Goal: Task Accomplishment & Management: Use online tool/utility

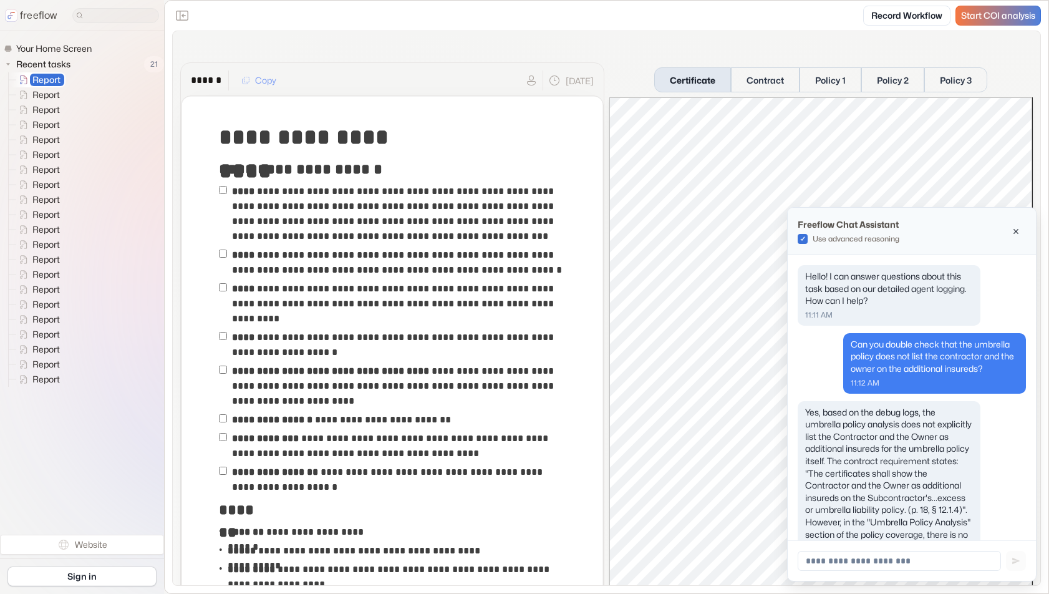
click at [986, 16] on span "Start COI analysis" at bounding box center [998, 16] width 74 height 11
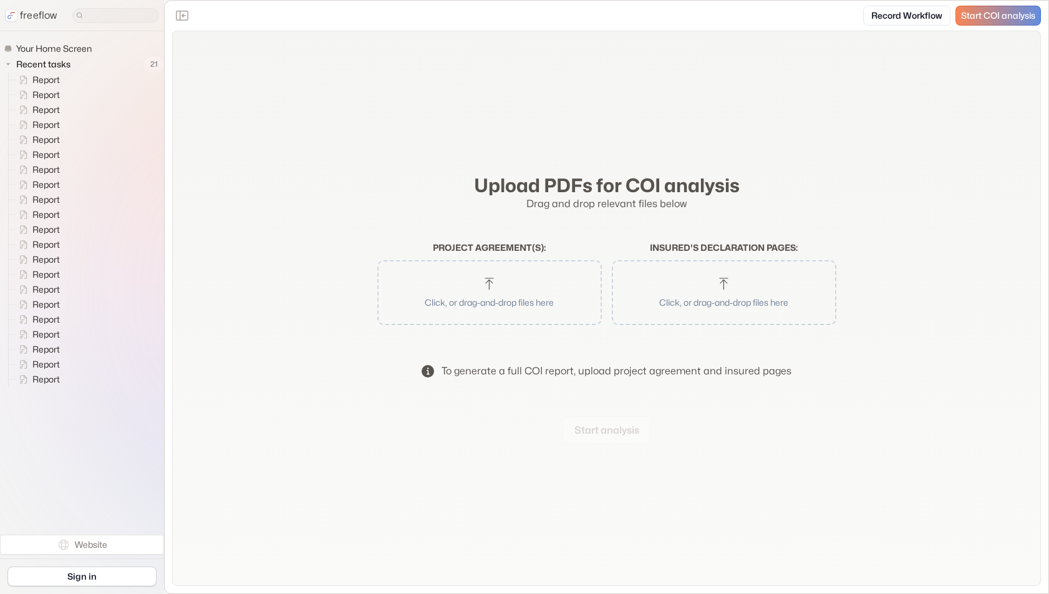
click at [497, 276] on button "Click, or drag-and-drop files here" at bounding box center [489, 292] width 212 height 52
click at [576, 421] on button "Start analysis" at bounding box center [606, 429] width 85 height 25
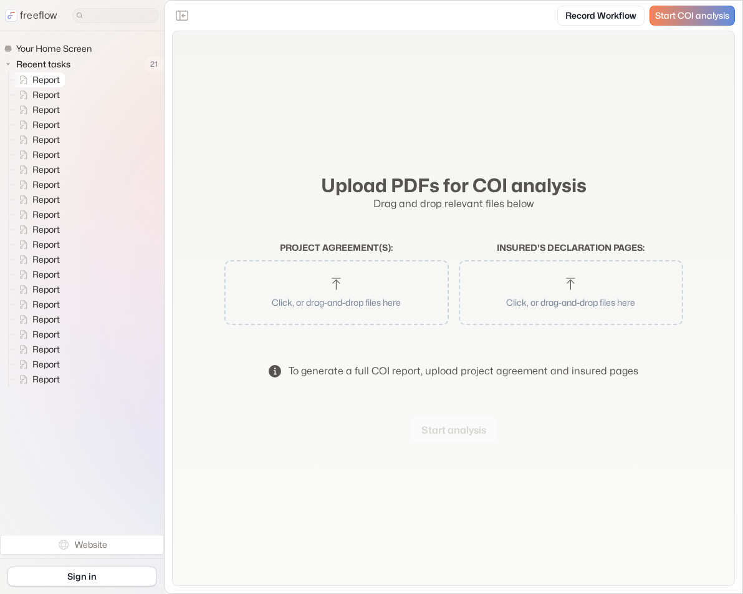
click at [62, 74] on span "Report" at bounding box center [47, 80] width 34 height 12
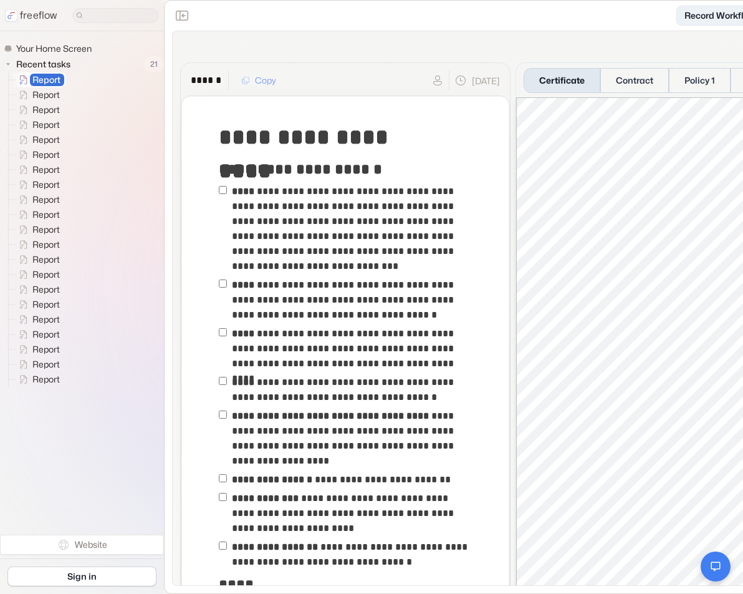
click at [713, 14] on link "Record Workflow" at bounding box center [720, 16] width 87 height 20
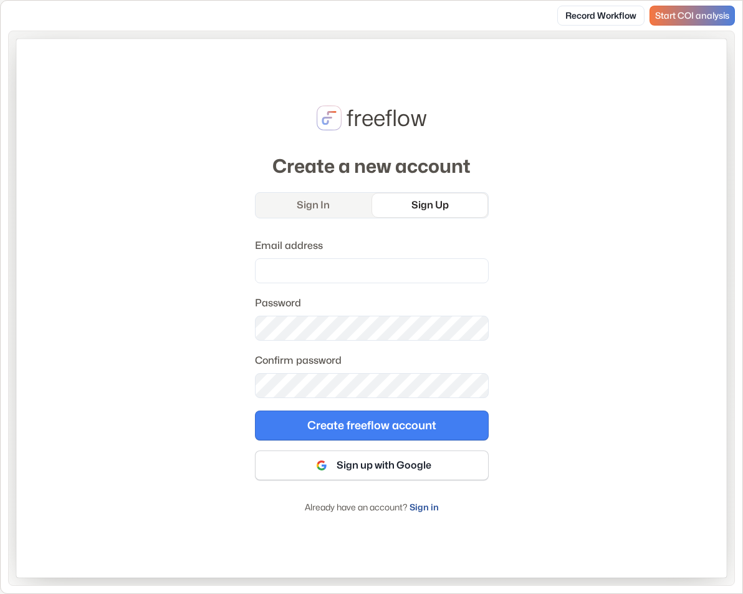
click at [689, 14] on span "Start COI analysis" at bounding box center [692, 16] width 74 height 11
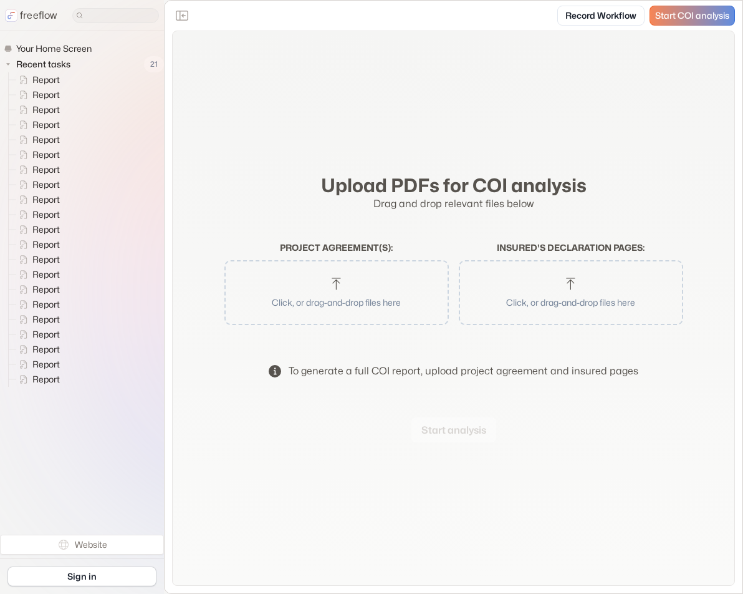
click at [326, 246] on h2 "Project agreement(s) :" at bounding box center [336, 248] width 224 height 11
click at [323, 294] on button "Click, or drag-and-drop files here" at bounding box center [337, 292] width 212 height 52
click at [479, 430] on button "Start analysis" at bounding box center [454, 429] width 85 height 25
click at [48, 52] on span "Your Home Screen" at bounding box center [55, 48] width 82 height 12
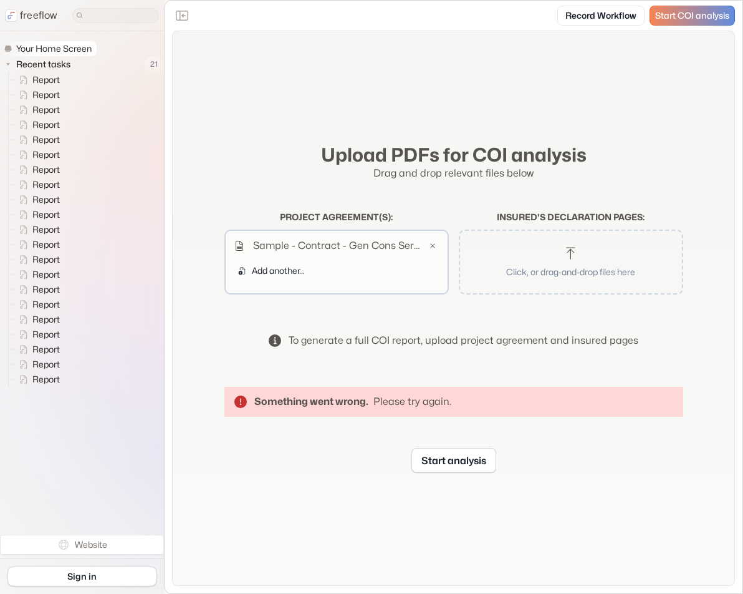
click at [41, 47] on span "Your Home Screen" at bounding box center [55, 48] width 82 height 12
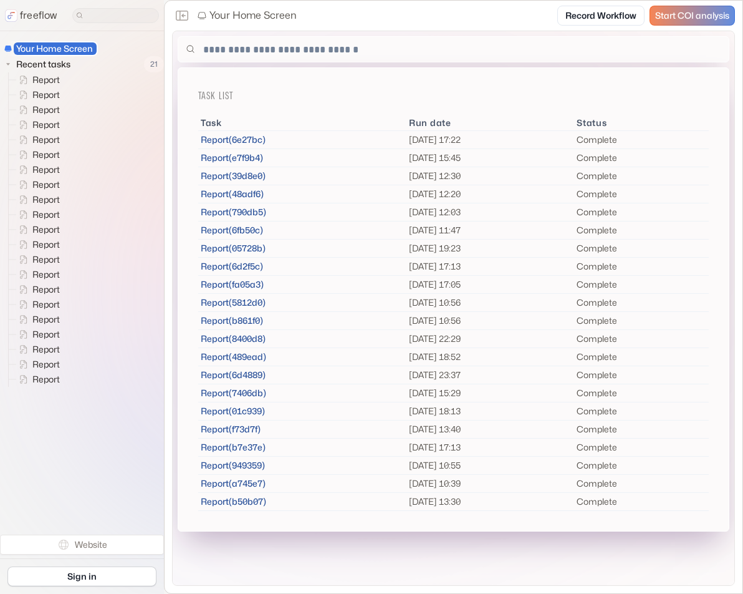
click at [32, 17] on p "freeflow" at bounding box center [38, 15] width 37 height 15
click at [15, 2] on div "freeflow" at bounding box center [82, 15] width 164 height 31
click at [27, 16] on p "freeflow" at bounding box center [38, 15] width 37 height 15
click at [298, 34] on div "Task List Task Run date Status Report ( 6e27bc ) 2025-09-05 17:22 Complete Repo…" at bounding box center [454, 308] width 562 height 554
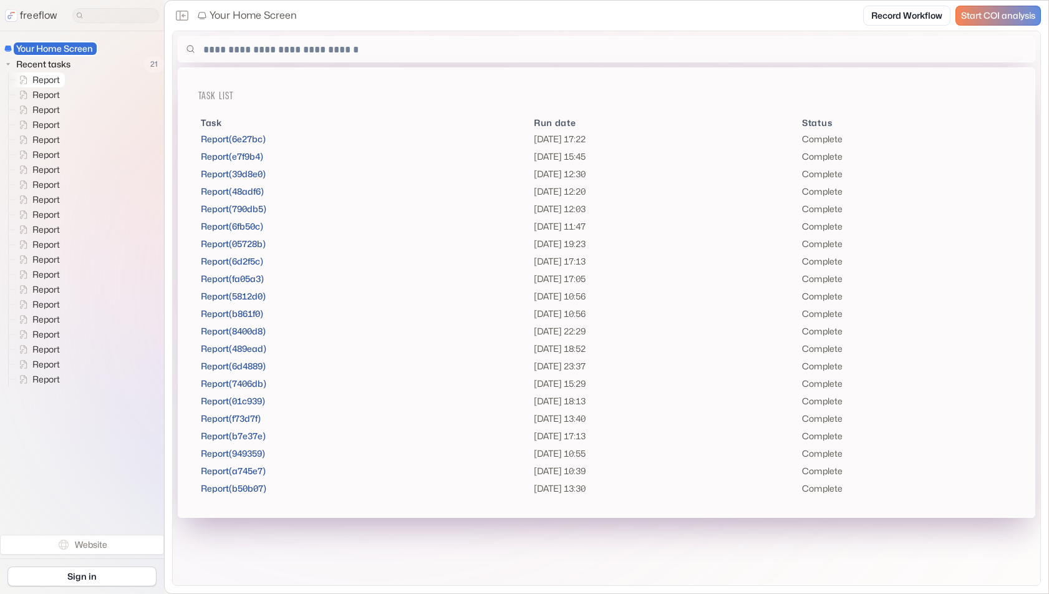
click at [46, 85] on span "Report" at bounding box center [47, 80] width 34 height 12
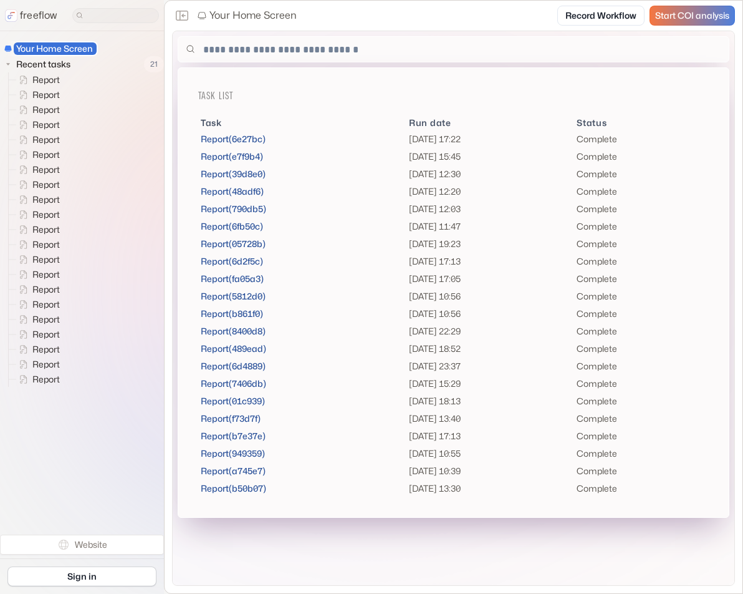
click at [682, 14] on span "Start COI analysis" at bounding box center [692, 16] width 74 height 11
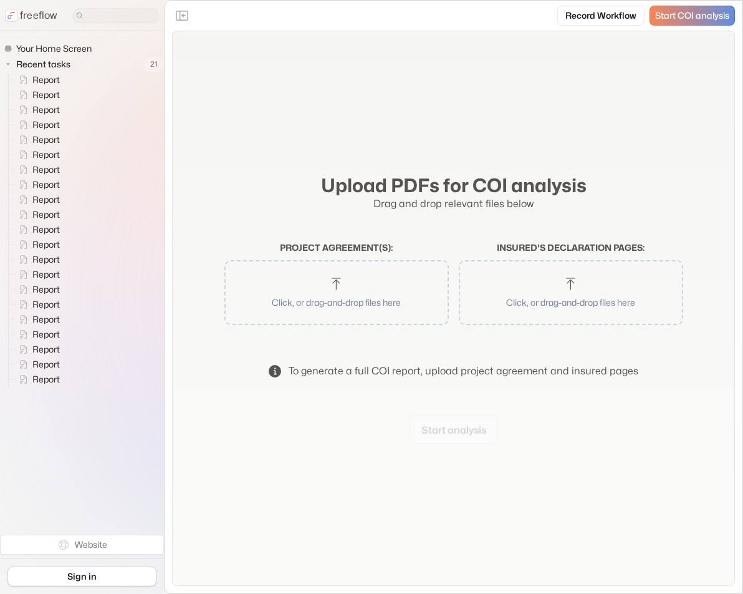
click at [388, 284] on button "Click, or drag-and-drop files here" at bounding box center [337, 292] width 212 height 52
click at [464, 429] on button "Start analysis" at bounding box center [454, 429] width 85 height 25
click at [82, 576] on link "Sign in" at bounding box center [81, 576] width 149 height 20
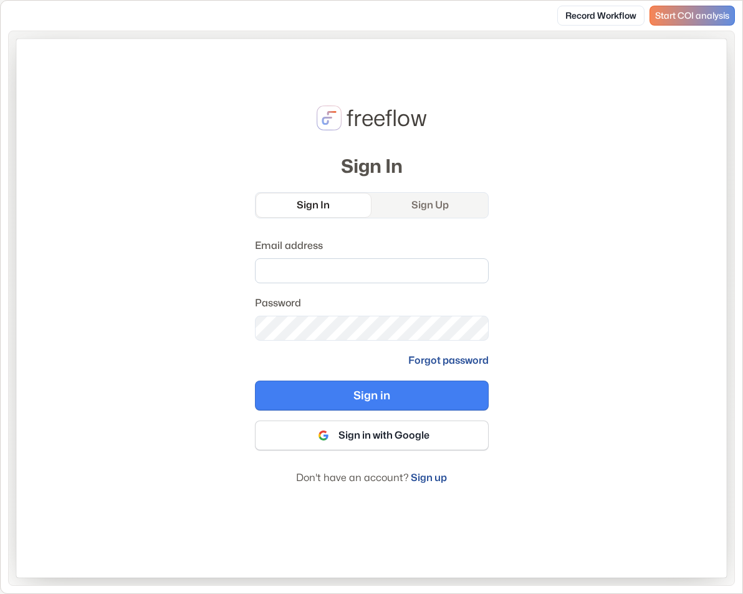
click at [320, 269] on input "Email address" at bounding box center [372, 270] width 234 height 25
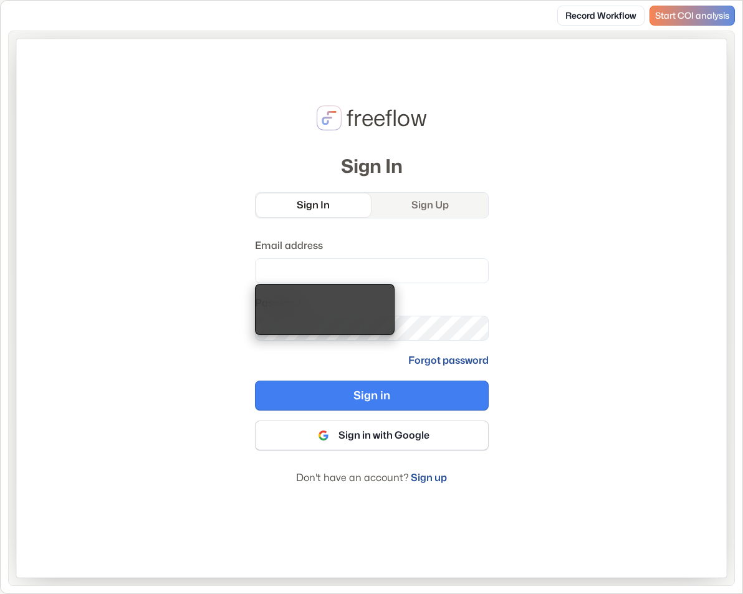
click at [421, 209] on link "Sign Up" at bounding box center [430, 205] width 116 height 25
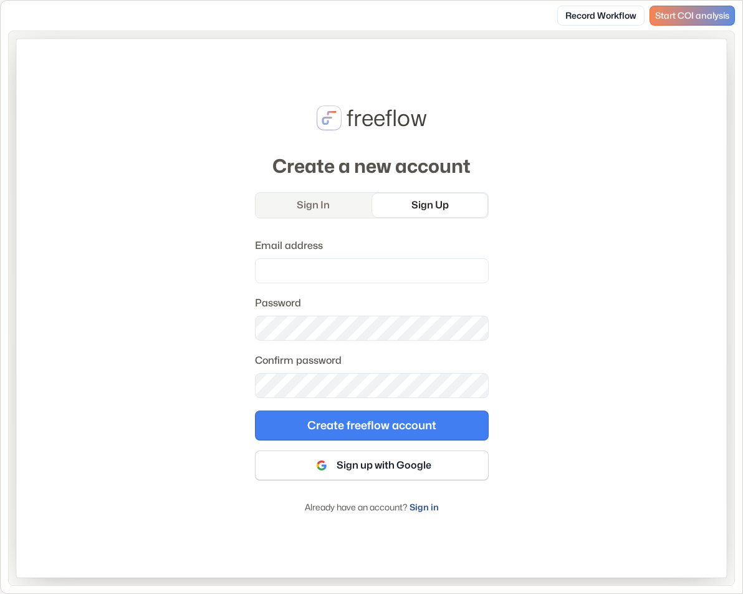
click at [304, 206] on link "Sign In" at bounding box center [314, 205] width 116 height 25
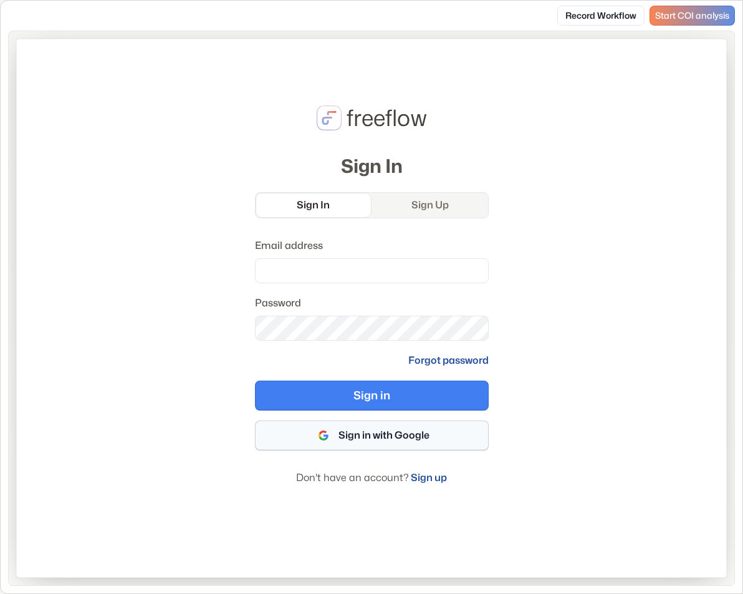
click at [359, 427] on button "Sign in with Google" at bounding box center [372, 435] width 234 height 30
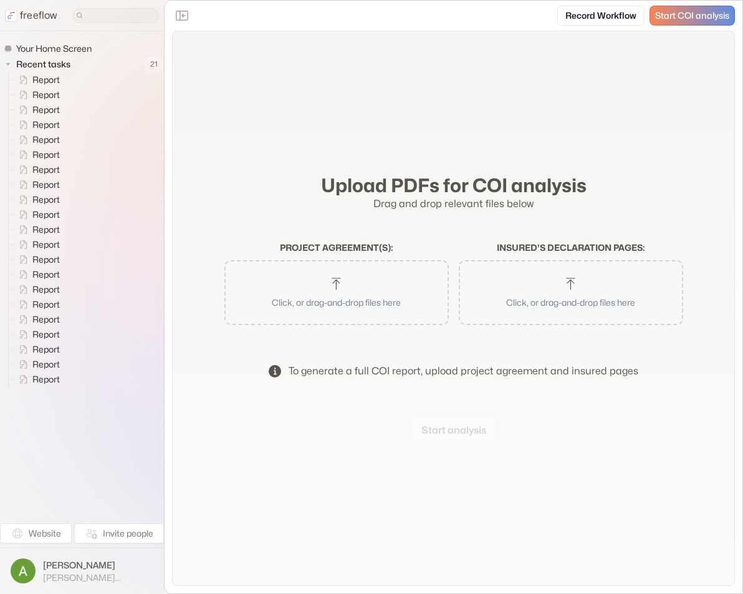
click at [336, 284] on icon "button" at bounding box center [336, 283] width 15 height 15
click at [440, 426] on button "Start analysis" at bounding box center [454, 429] width 85 height 25
click at [324, 281] on button "Click, or drag-and-drop files here" at bounding box center [337, 292] width 212 height 52
click at [479, 429] on button "Start analysis" at bounding box center [454, 429] width 85 height 25
click at [352, 290] on button "Click, or drag-and-drop files here" at bounding box center [337, 292] width 212 height 52
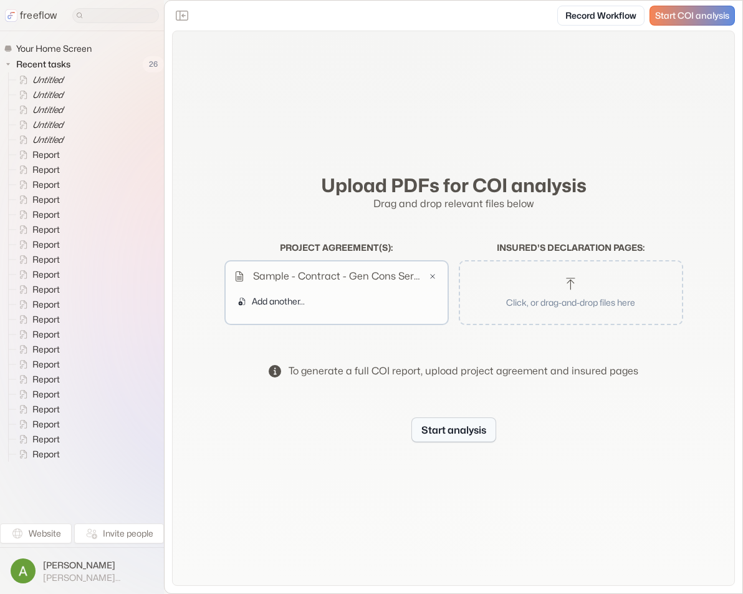
click at [456, 429] on button "Start analysis" at bounding box center [454, 429] width 85 height 25
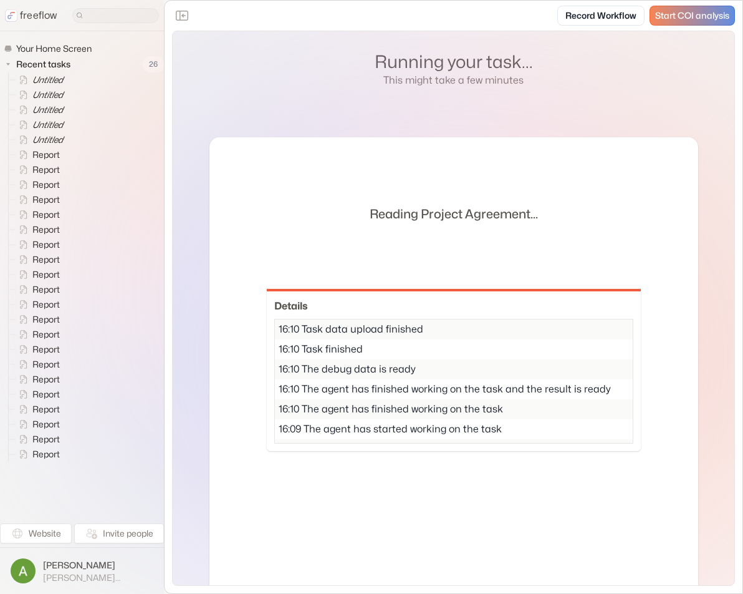
click at [581, 205] on div "Reading Project Agreement... Details 16:10 Task data upload finished 16:10 Task…" at bounding box center [454, 366] width 489 height 438
click at [57, 139] on icon "Untitled" at bounding box center [47, 139] width 31 height 11
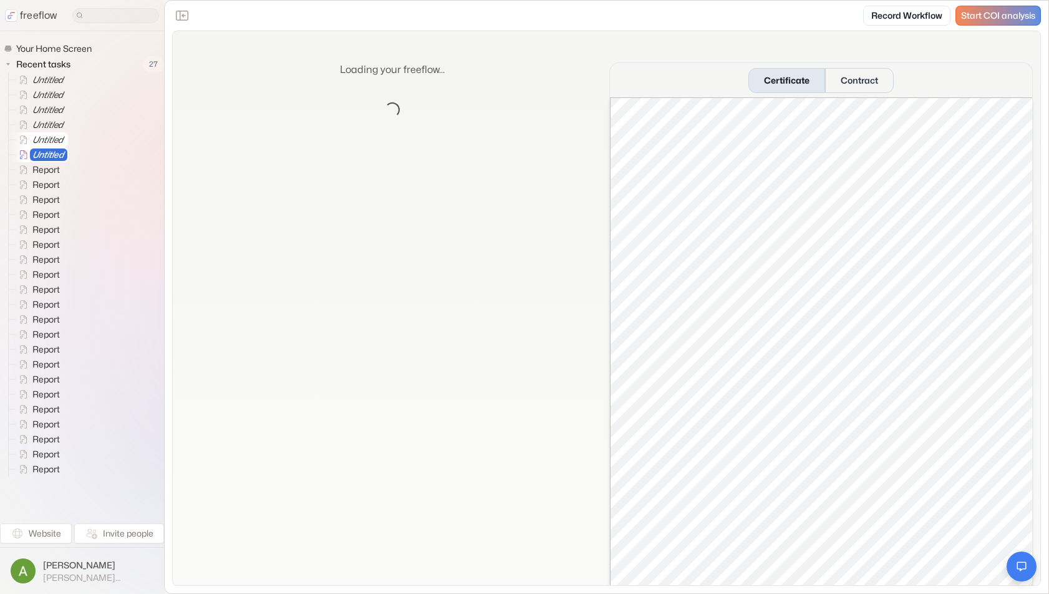
click at [55, 138] on icon "Untitled" at bounding box center [47, 139] width 31 height 11
click at [60, 53] on span "Your Home Screen" at bounding box center [55, 48] width 82 height 12
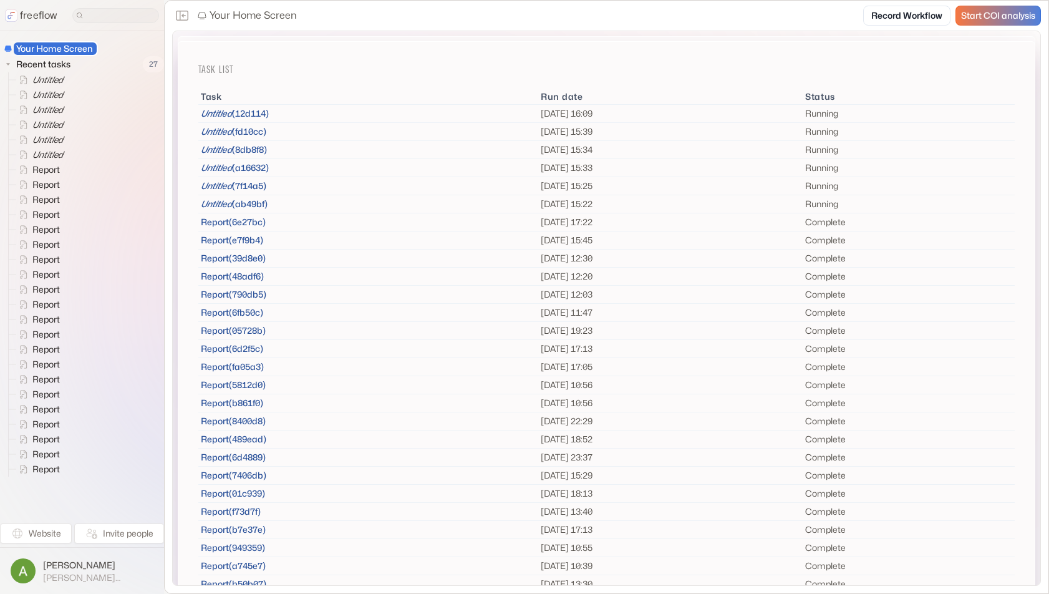
click at [743, 19] on span "Start COI analysis" at bounding box center [998, 16] width 74 height 11
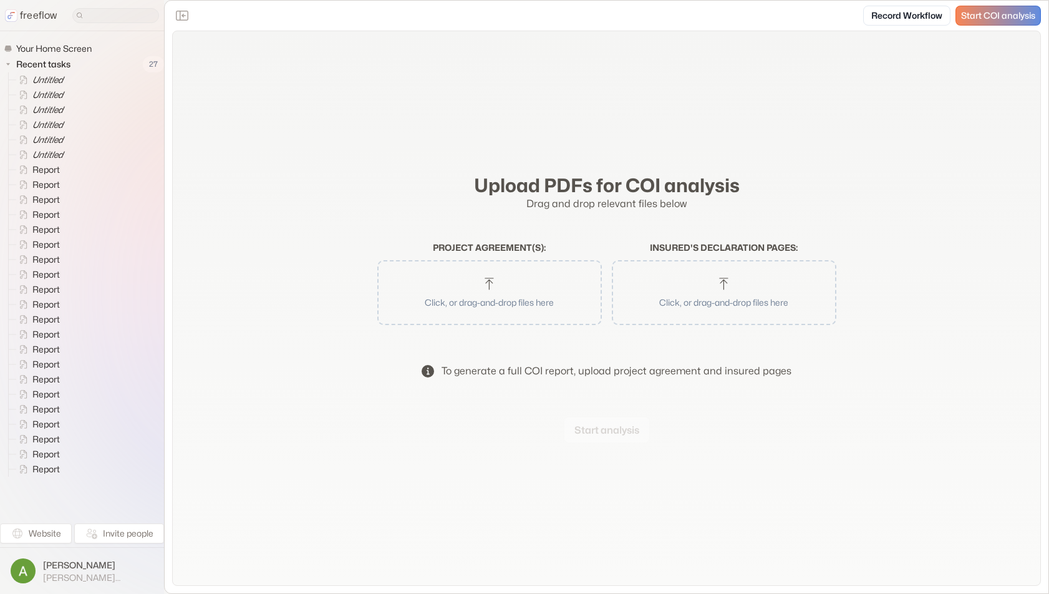
click at [525, 292] on button "Click, or drag-and-drop files here" at bounding box center [489, 292] width 212 height 52
click at [603, 429] on button "Start analysis" at bounding box center [606, 429] width 85 height 25
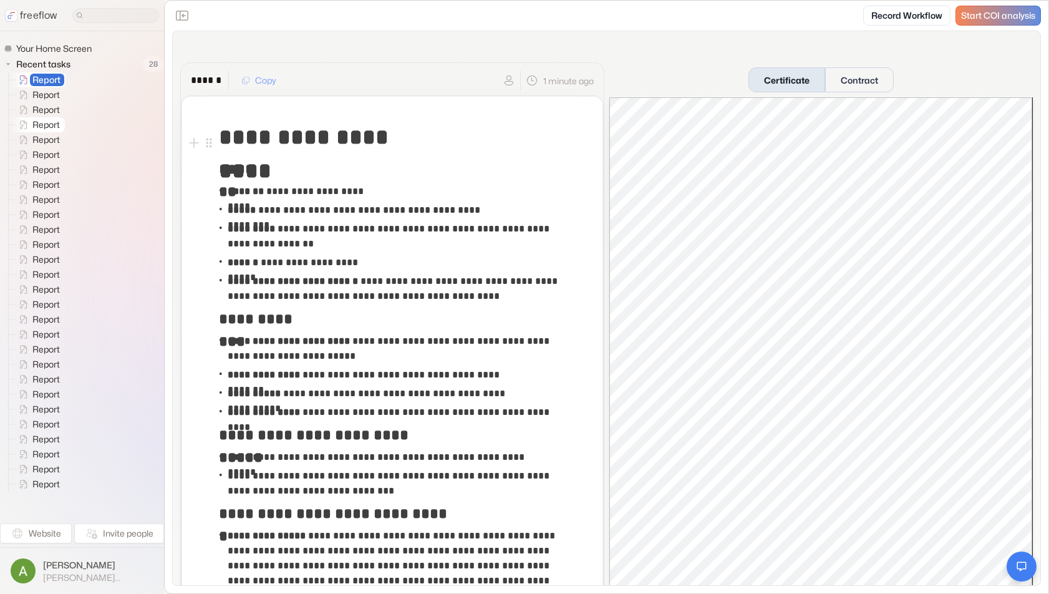
click at [40, 125] on span "Report" at bounding box center [47, 124] width 34 height 12
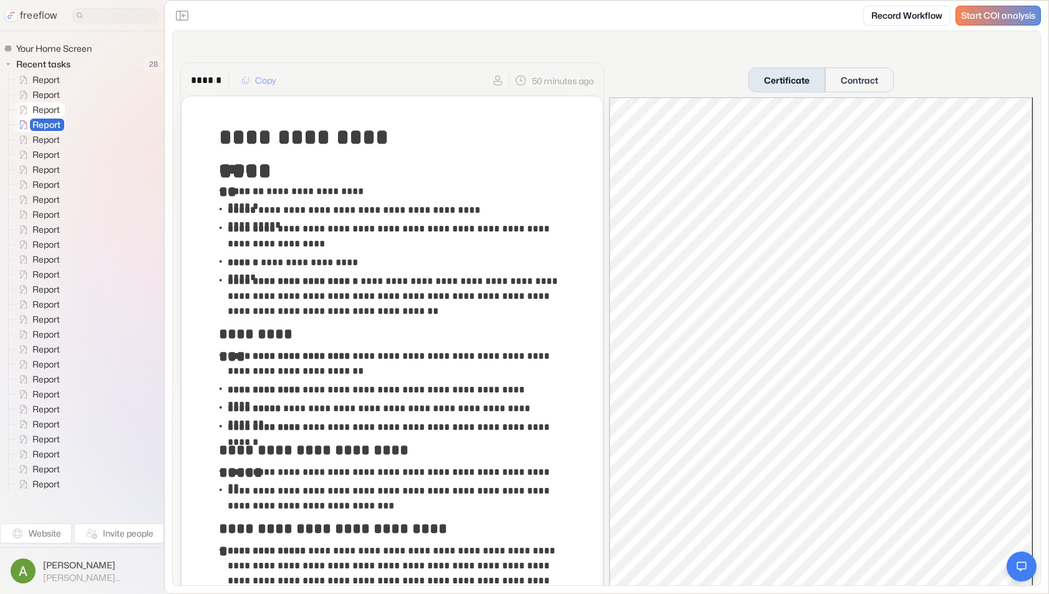
click at [46, 108] on span "Report" at bounding box center [47, 110] width 34 height 12
